Goal: Task Accomplishment & Management: Use online tool/utility

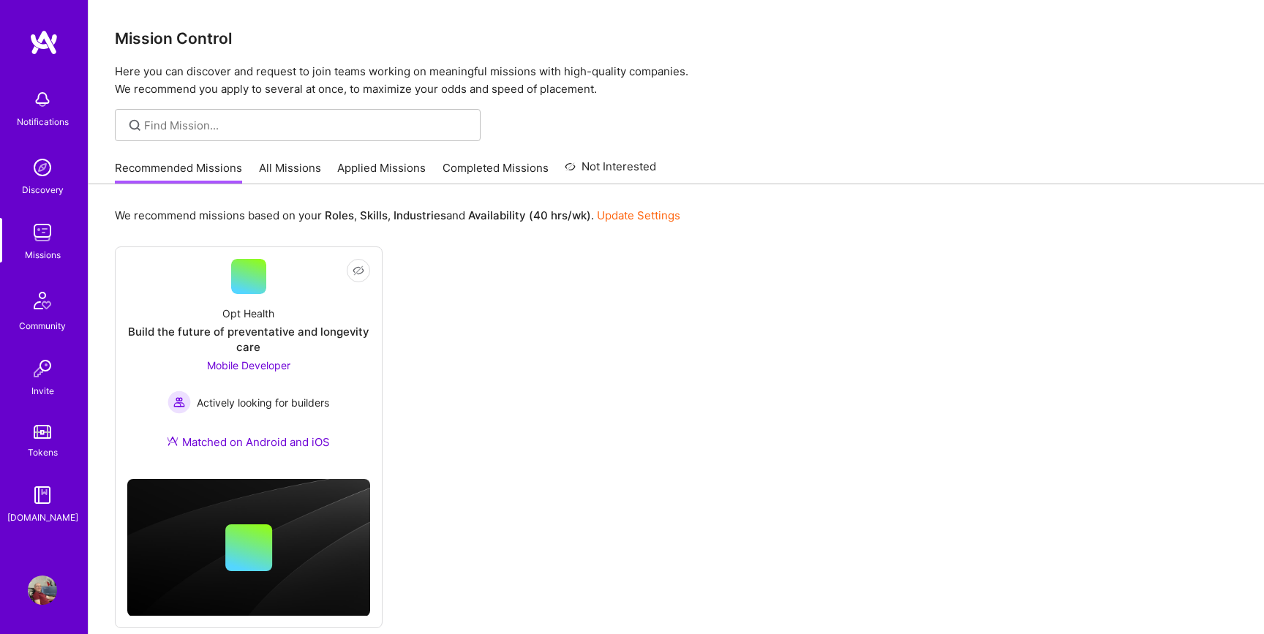
click at [292, 170] on link "All Missions" at bounding box center [290, 172] width 62 height 24
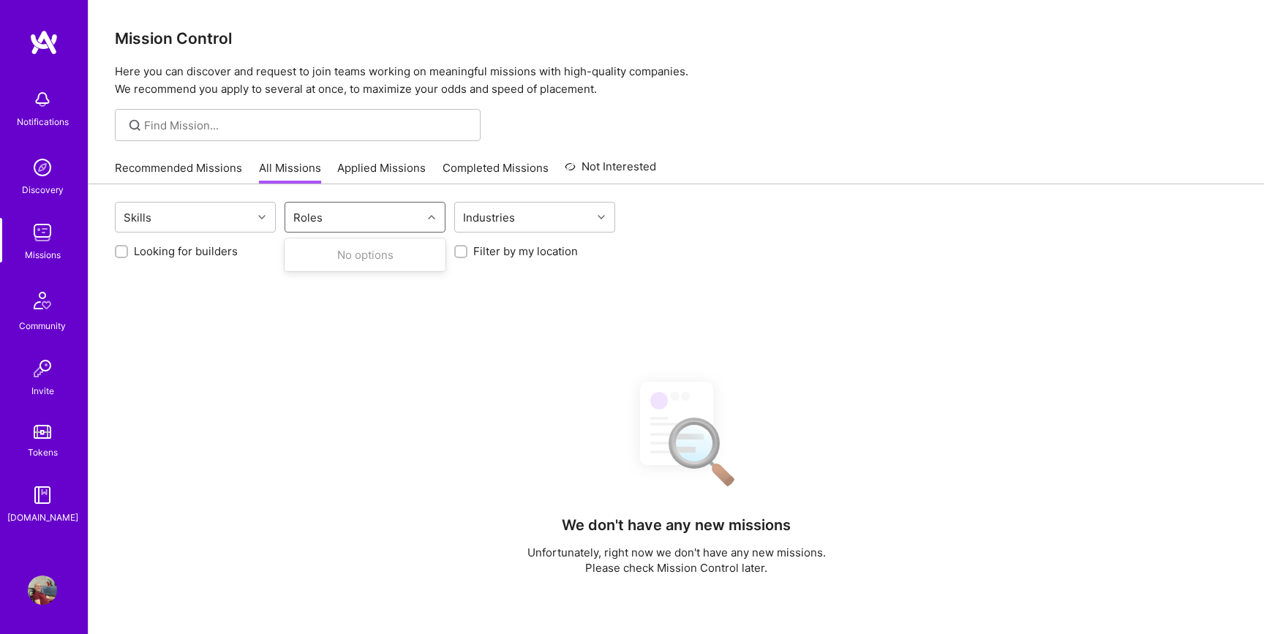
click at [332, 227] on div "Roles" at bounding box center [353, 217] width 137 height 29
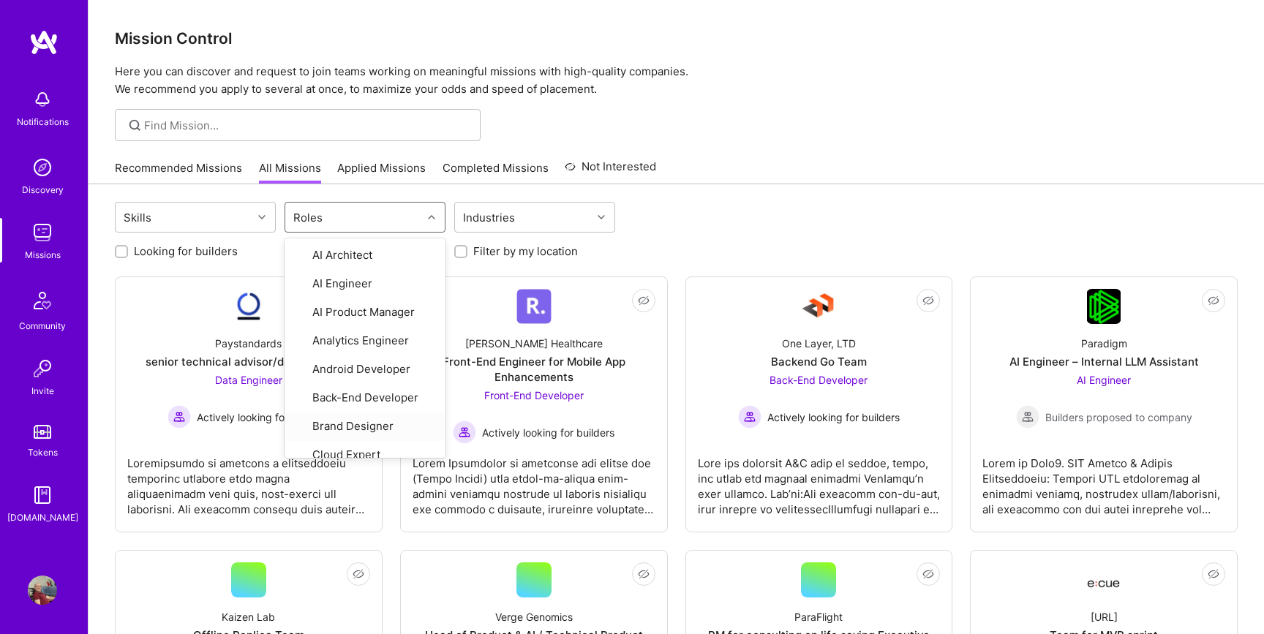
type input "q"
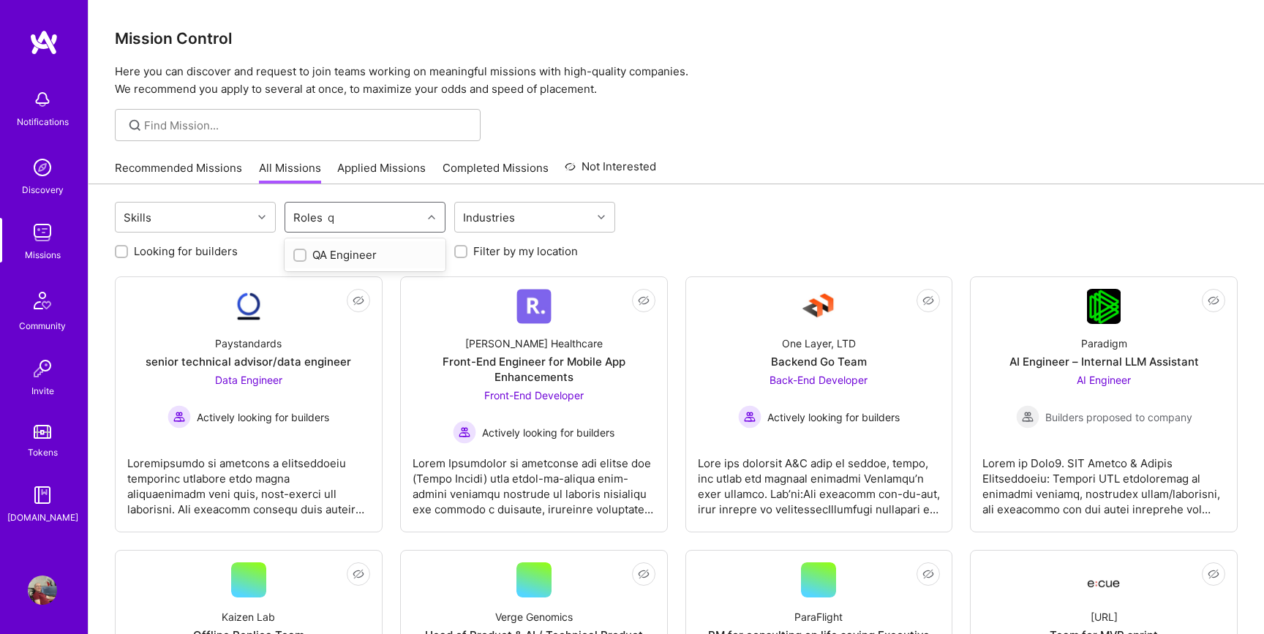
click at [352, 260] on div "QA Engineer" at bounding box center [364, 254] width 143 height 15
checkbox input "true"
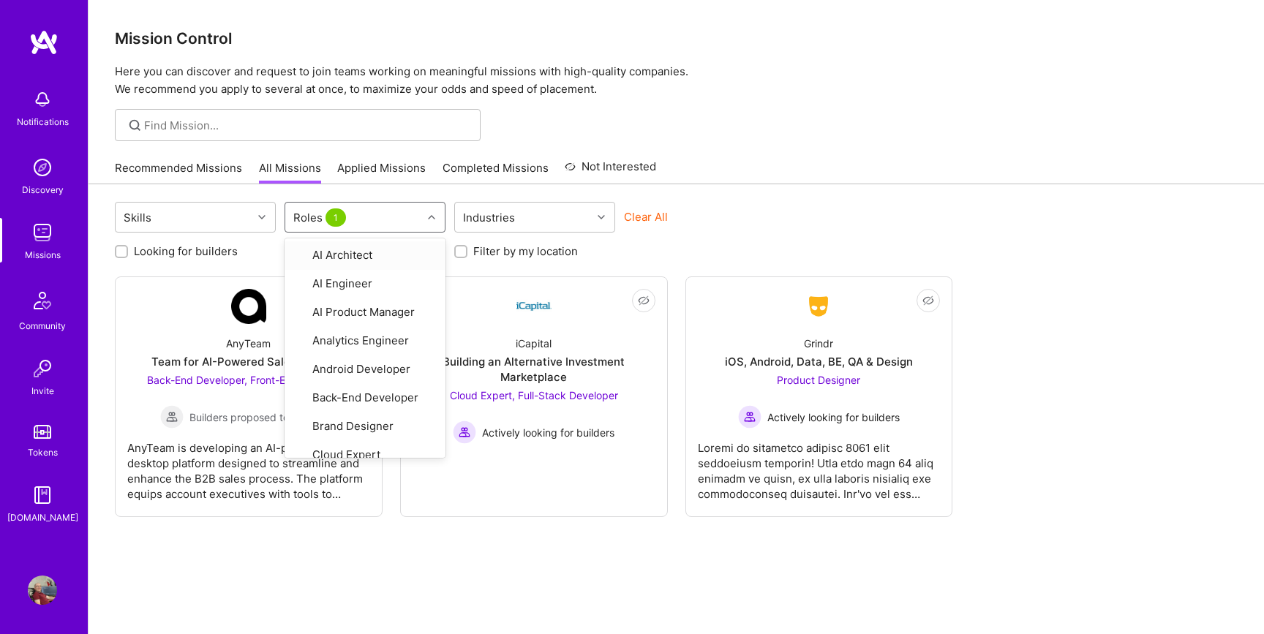
click at [736, 208] on div "Skills option QA Engineer, selected. option AI Architect focused, 1 of 38. 38 r…" at bounding box center [676, 219] width 1123 height 34
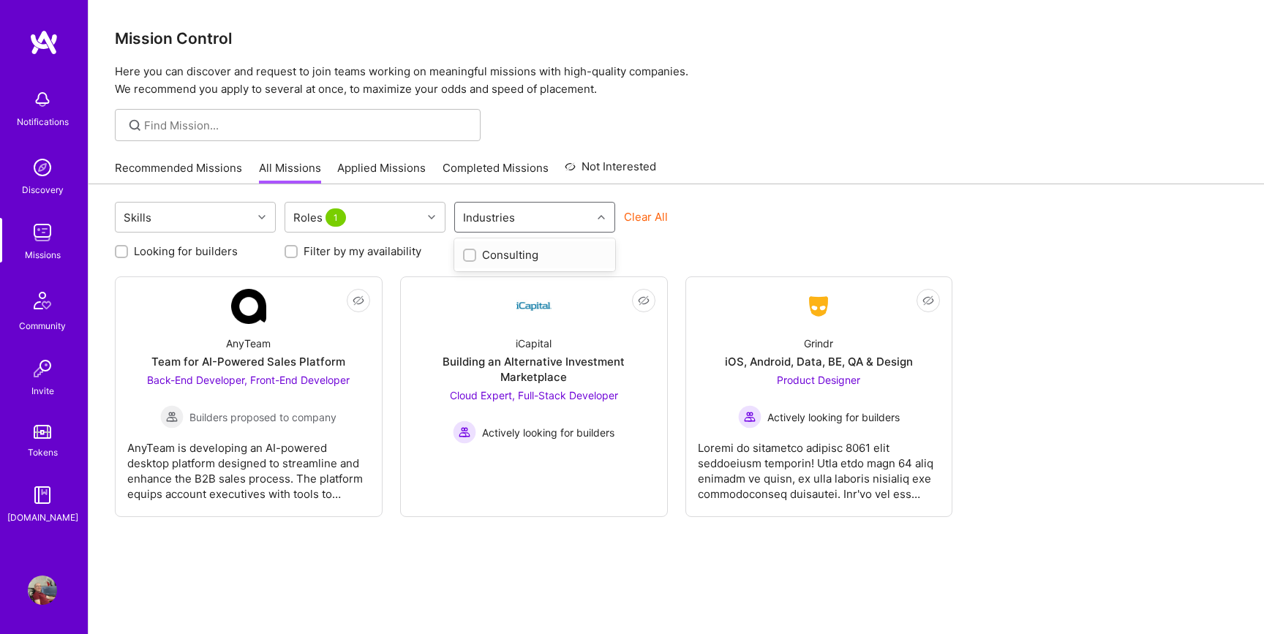
click at [551, 212] on div "Industries" at bounding box center [523, 217] width 137 height 29
click at [153, 213] on div "Skills" at bounding box center [137, 217] width 35 height 21
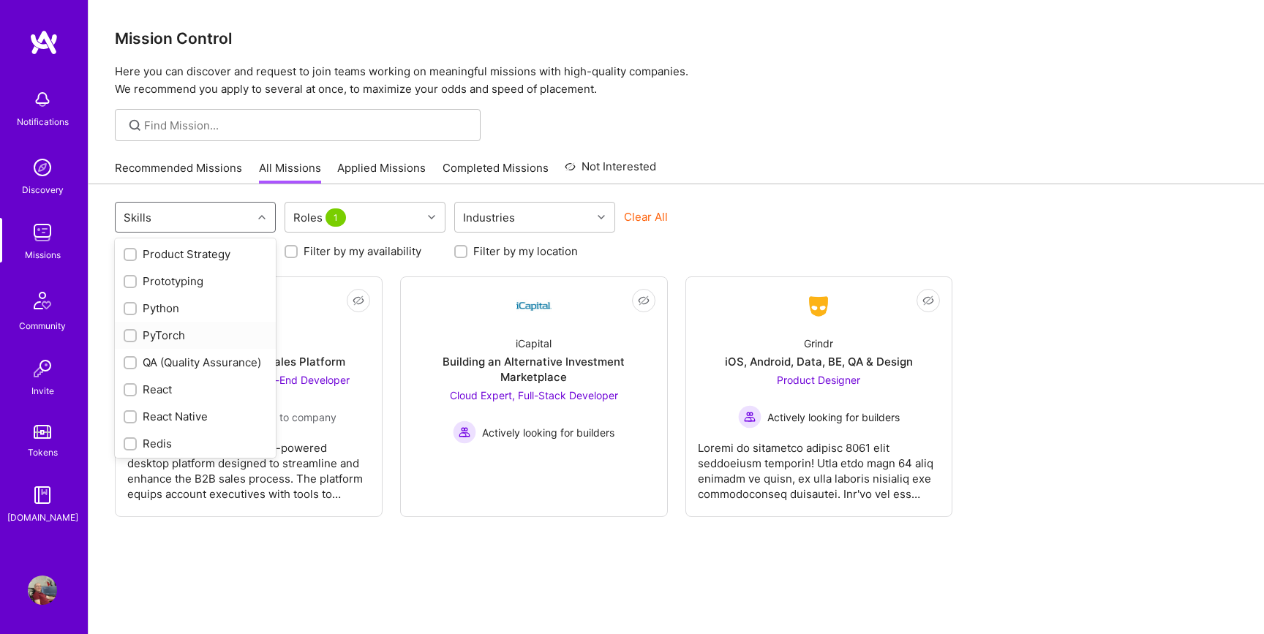
scroll to position [1339, 0]
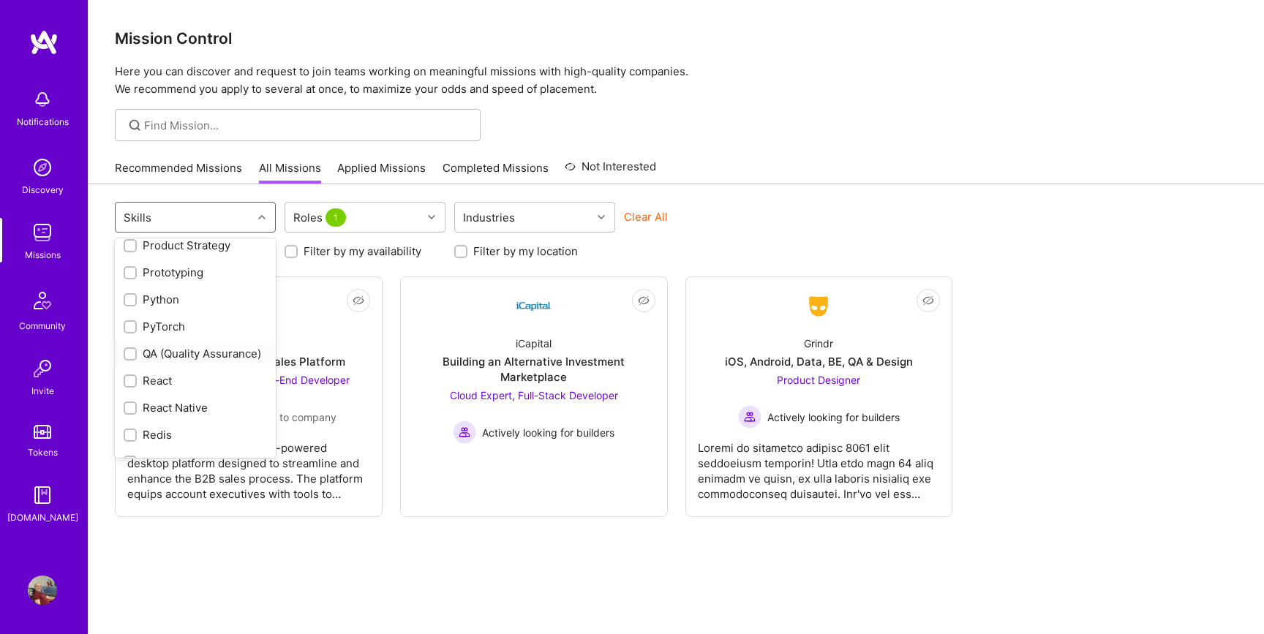
click at [162, 346] on div "QA (Quality Assurance)" at bounding box center [195, 353] width 143 height 15
checkbox input "true"
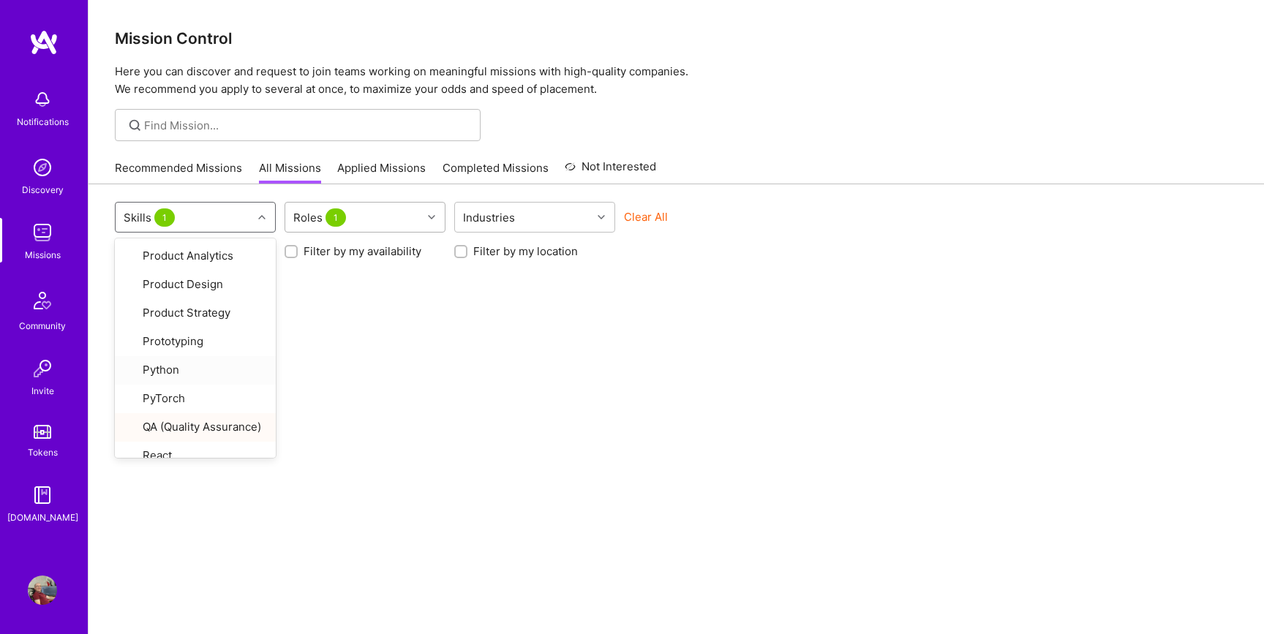
click at [368, 222] on div "Roles 1" at bounding box center [353, 217] width 137 height 29
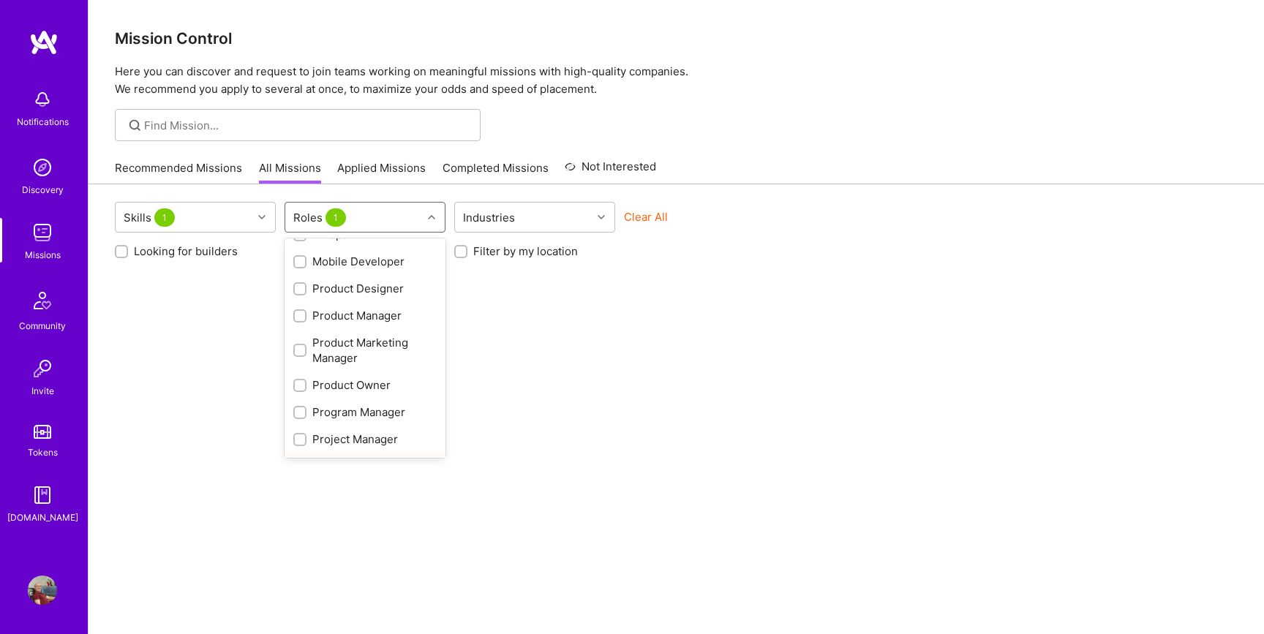
scroll to position [813, 0]
click at [332, 283] on div "QA Engineer" at bounding box center [364, 284] width 143 height 15
checkbox input "false"
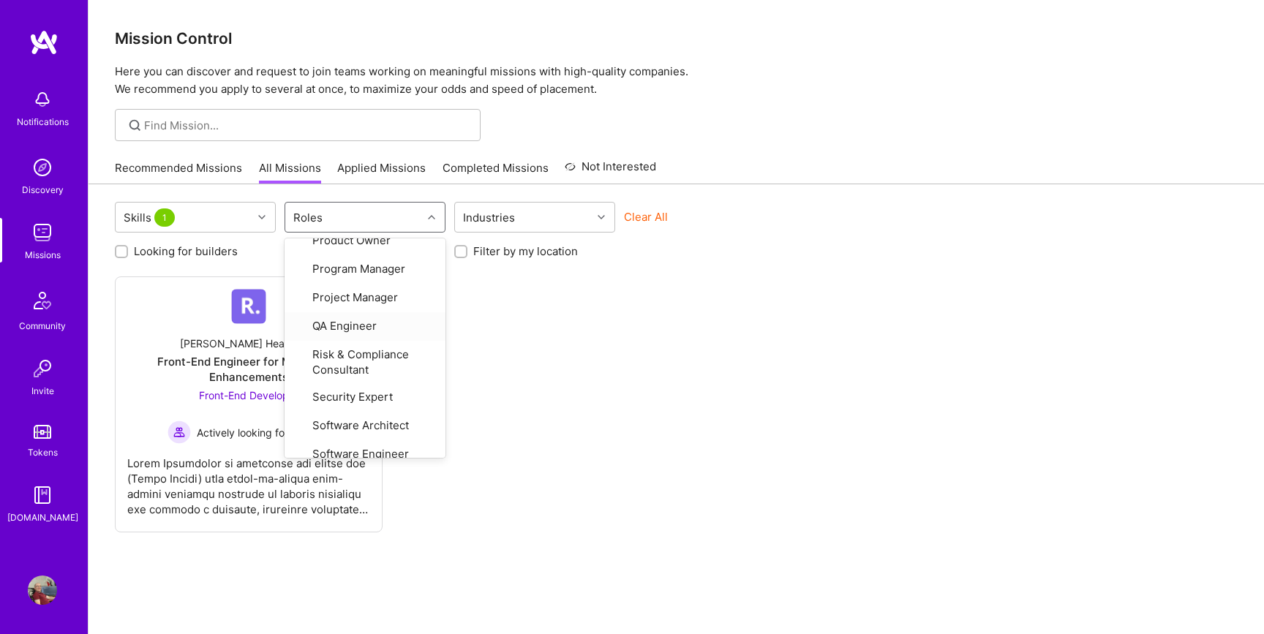
click at [579, 309] on div "Not Interested [PERSON_NAME] Healthcare Front-End Engineer for Mobile App Enhan…" at bounding box center [676, 405] width 1123 height 256
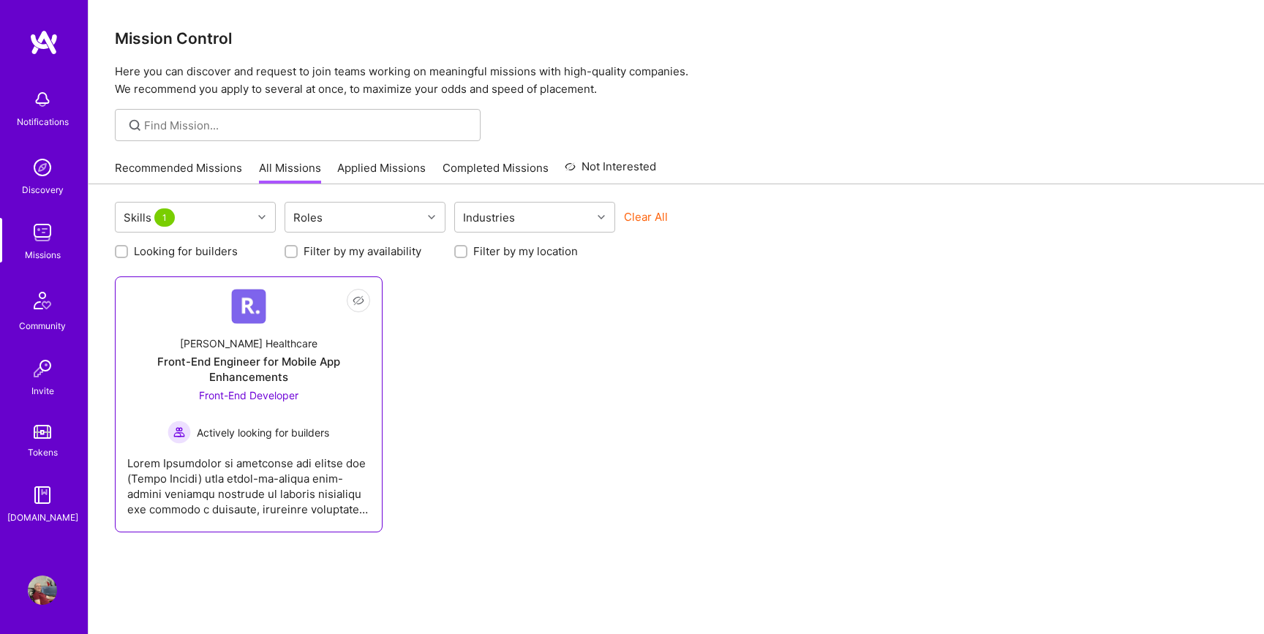
click at [309, 362] on div "Front-End Engineer for Mobile App Enhancements" at bounding box center [248, 369] width 243 height 31
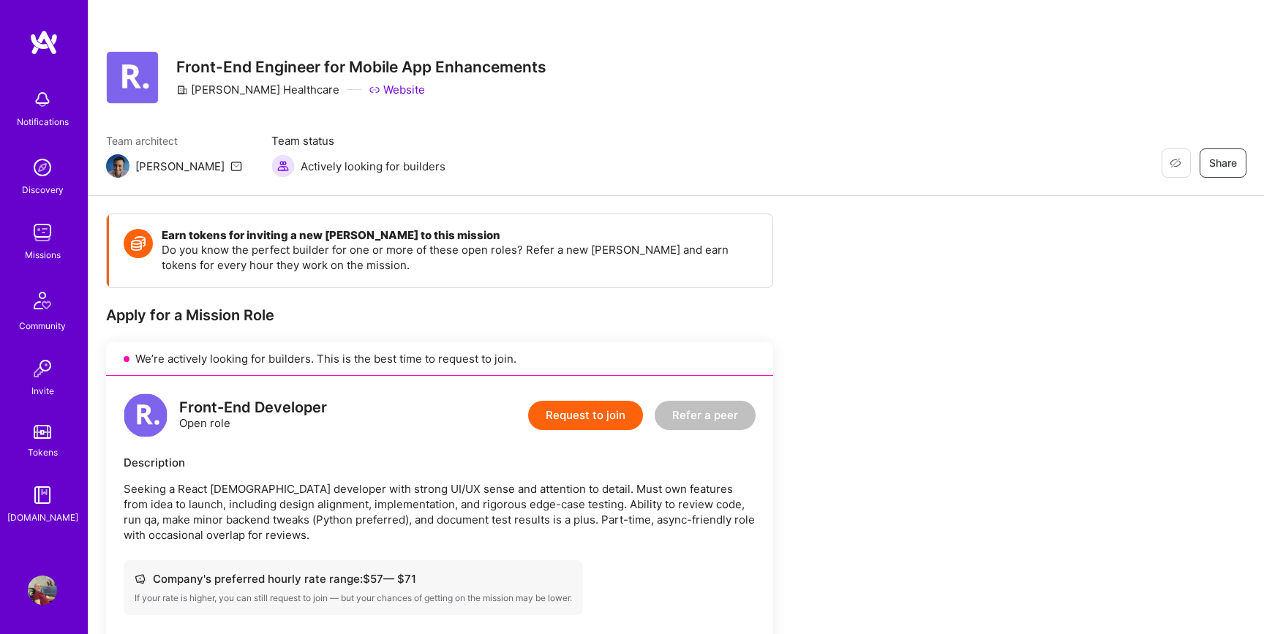
click at [26, 238] on link "Missions" at bounding box center [42, 240] width 91 height 45
